Goal: Transaction & Acquisition: Purchase product/service

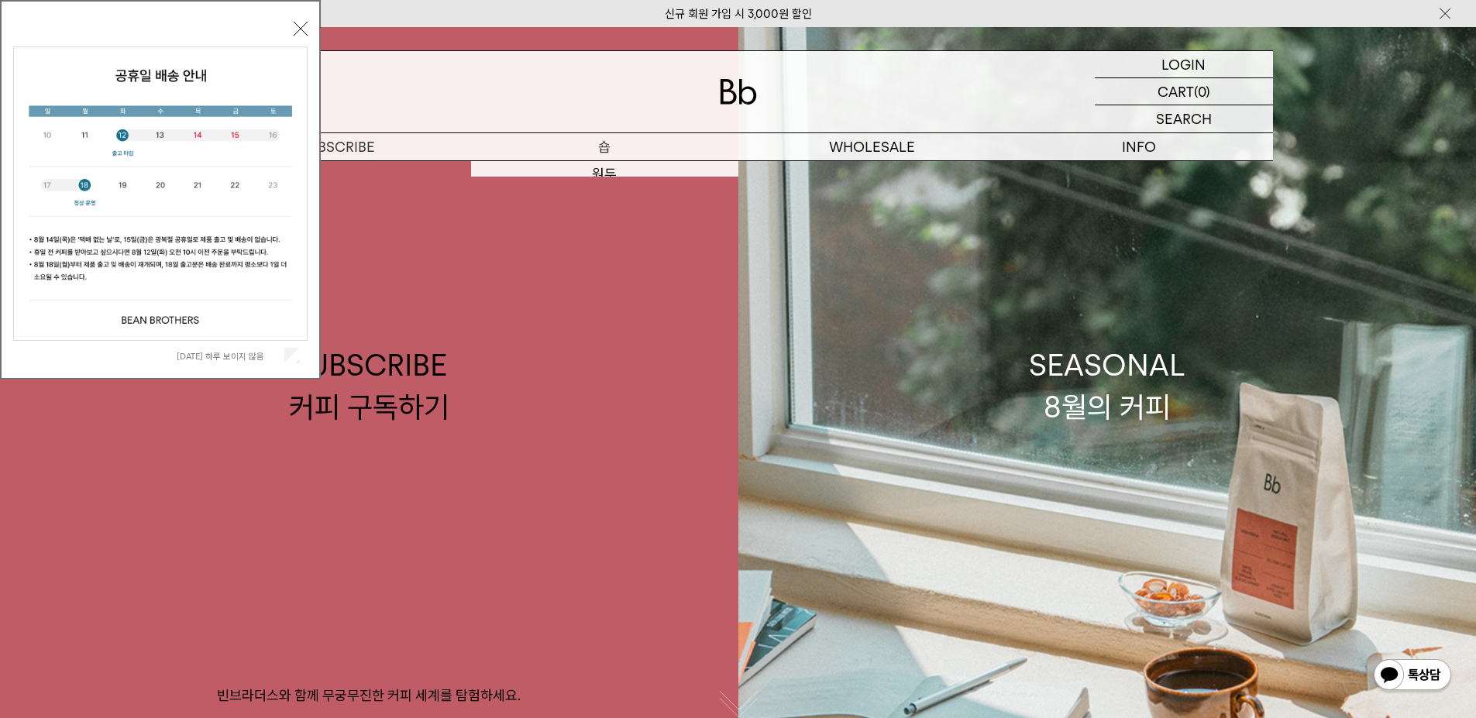
click at [594, 138] on p "숍" at bounding box center [604, 146] width 267 height 27
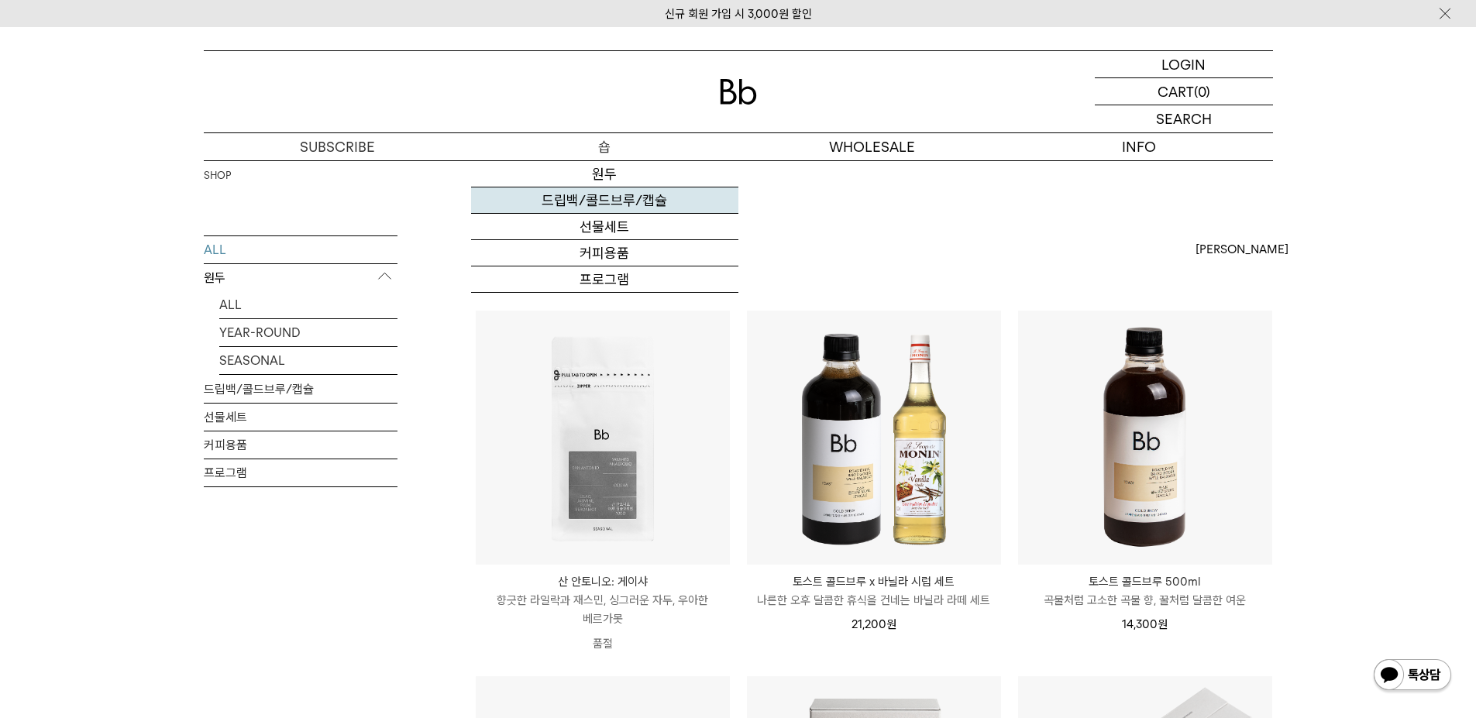
click at [618, 208] on link "드립백/콜드브루/캡슐" at bounding box center [604, 201] width 267 height 26
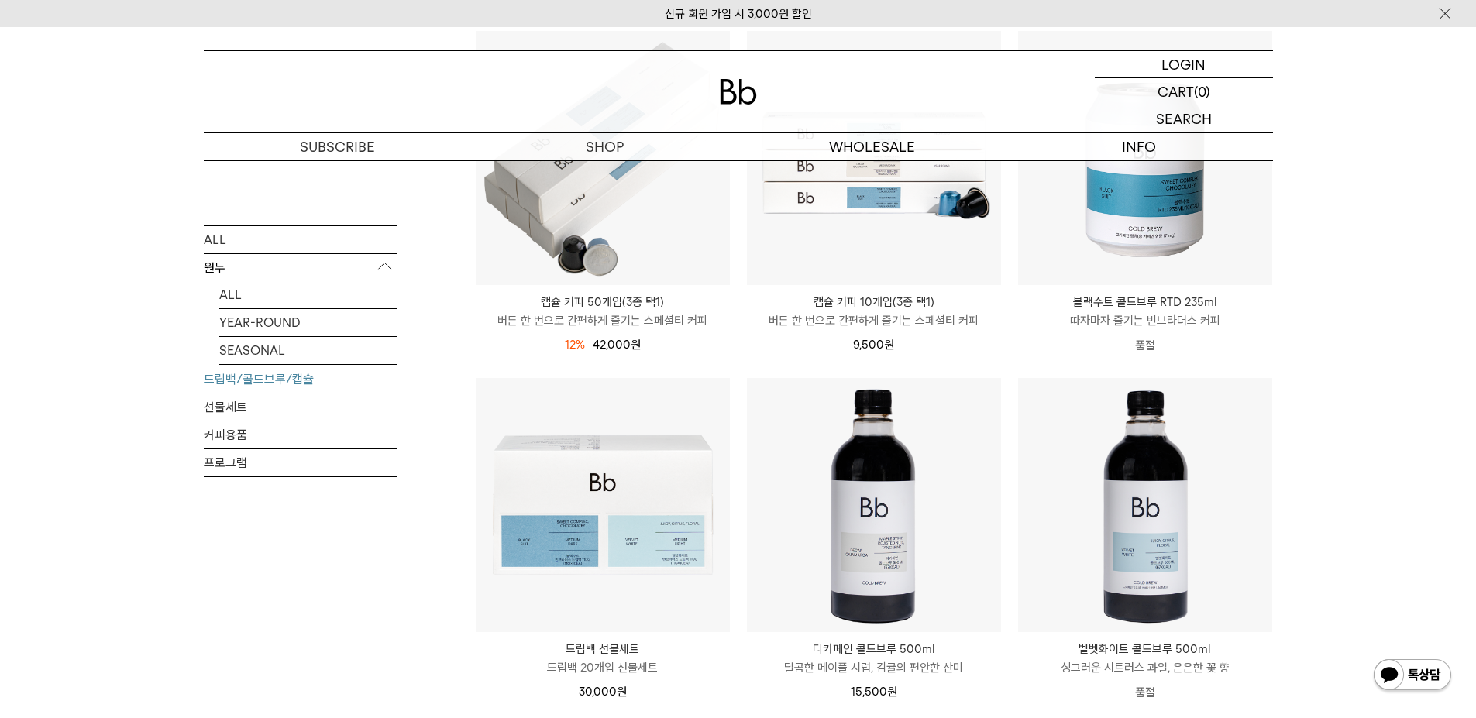
scroll to position [723, 0]
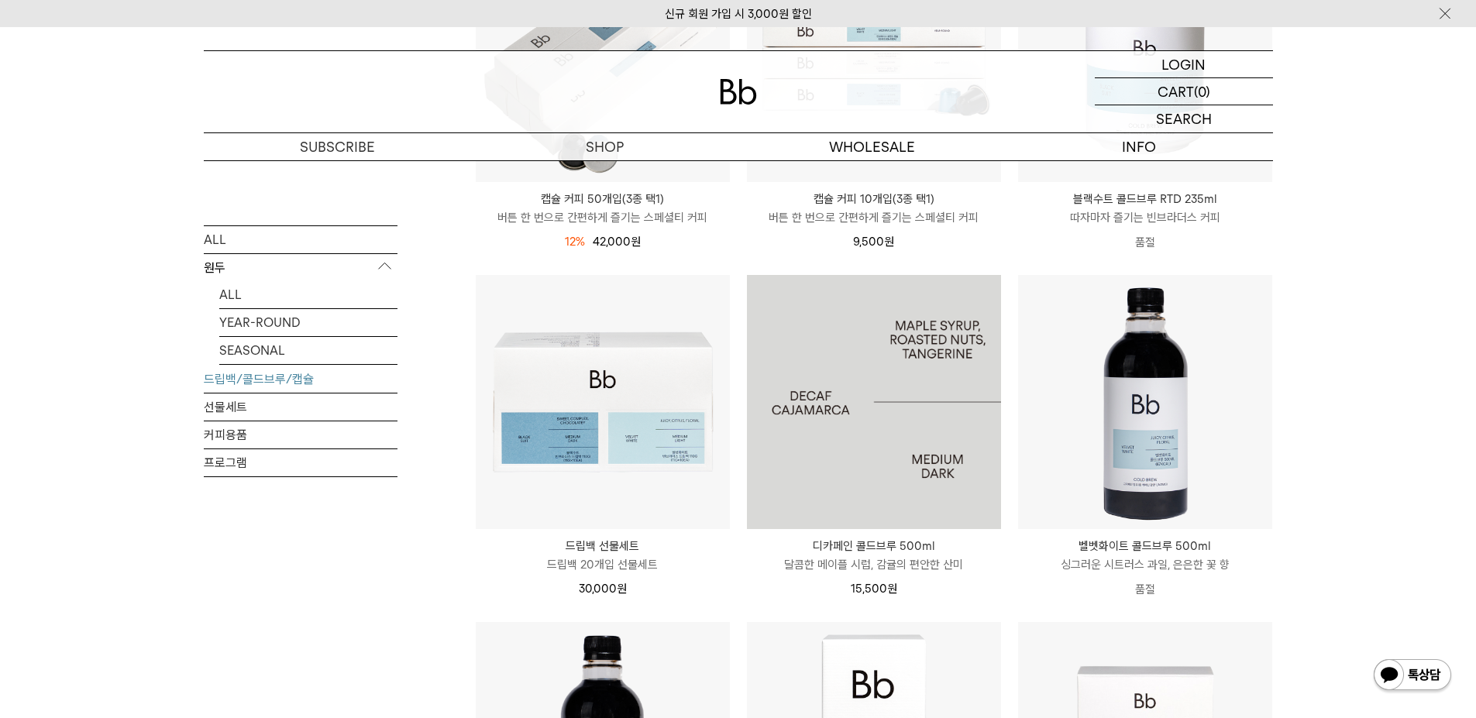
click at [900, 433] on img at bounding box center [874, 402] width 254 height 254
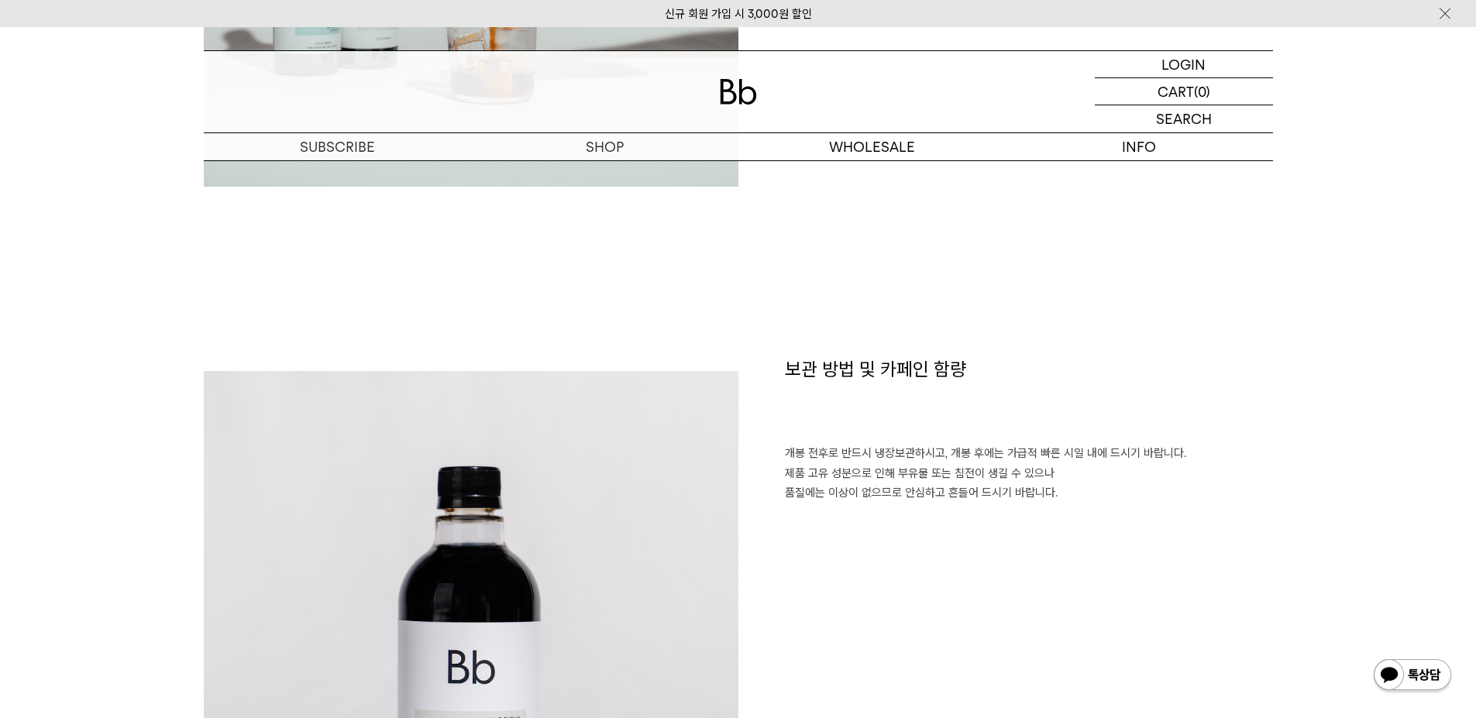
scroll to position [1136, 0]
